Goal: Information Seeking & Learning: Find specific fact

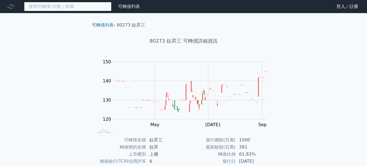
click at [69, 5] on input at bounding box center [67, 6] width 87 height 9
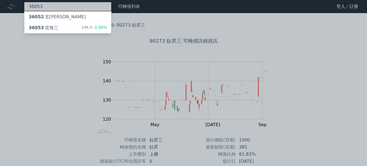
type input "36053"
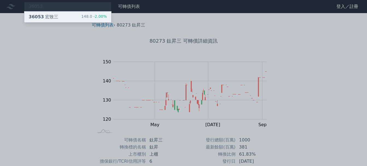
click at [66, 16] on div "36053 宏致三 148.0 -2.00%" at bounding box center [67, 16] width 87 height 11
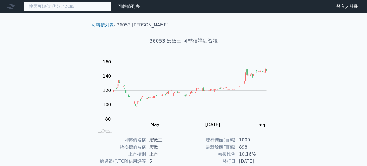
click at [78, 6] on input at bounding box center [67, 6] width 87 height 9
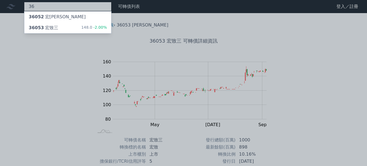
type input "3"
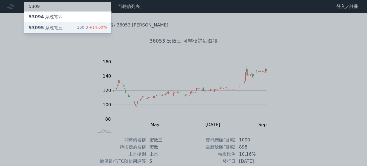
type input "5309"
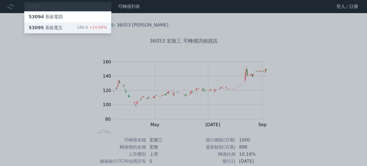
click at [67, 27] on div "53095 系統電五 160.0 +14.00%" at bounding box center [67, 27] width 87 height 11
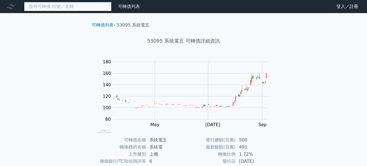
click at [68, 8] on input at bounding box center [67, 6] width 87 height 9
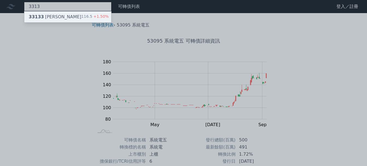
type input "3313"
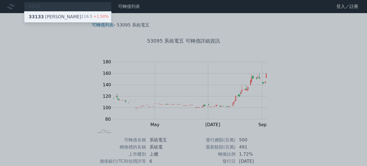
click at [66, 16] on div "33133 斐成三 116.5 +1.50%" at bounding box center [67, 16] width 87 height 11
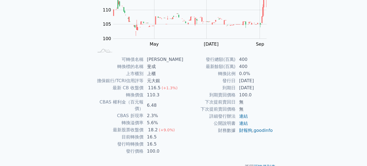
scroll to position [82, 0]
